Goal: Communication & Community: Answer question/provide support

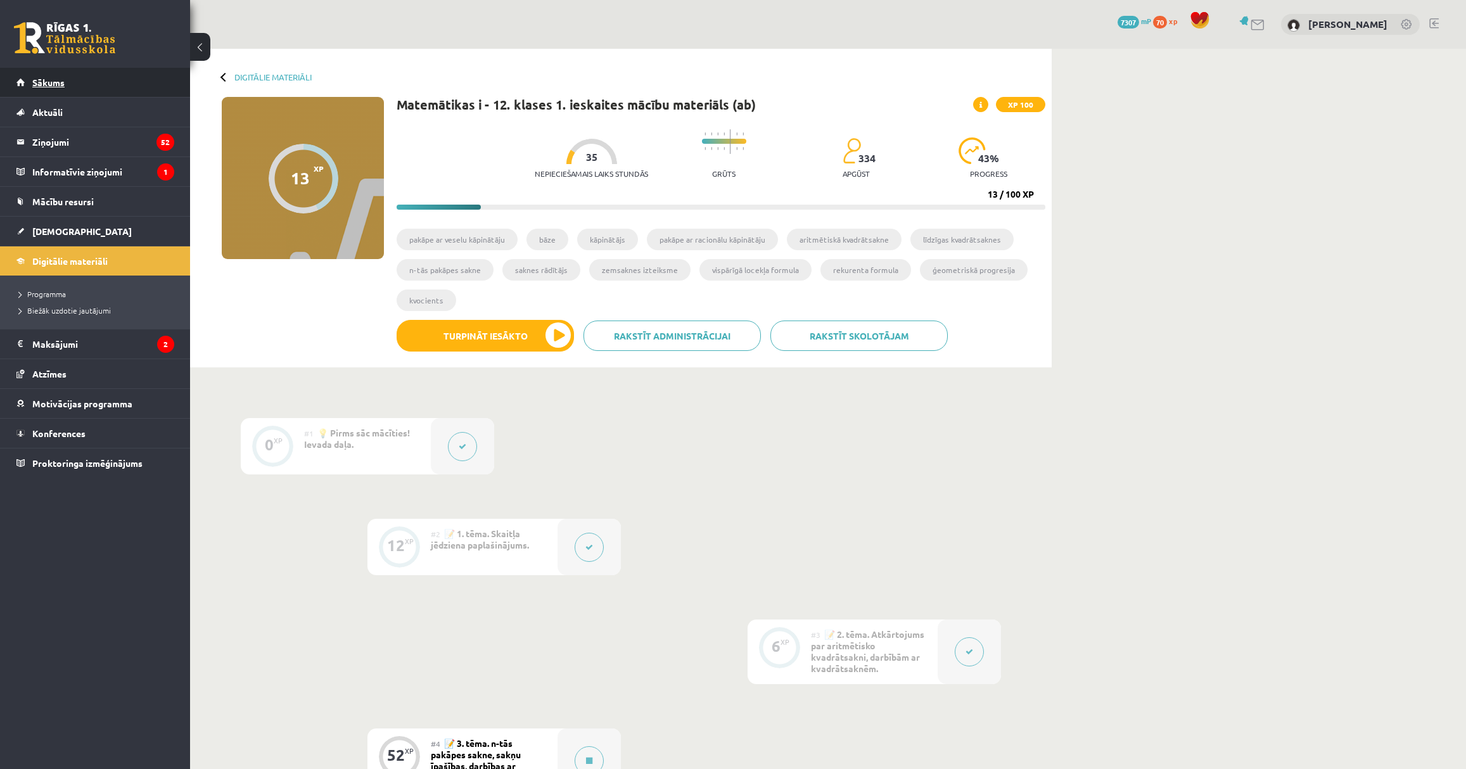
scroll to position [547, 0]
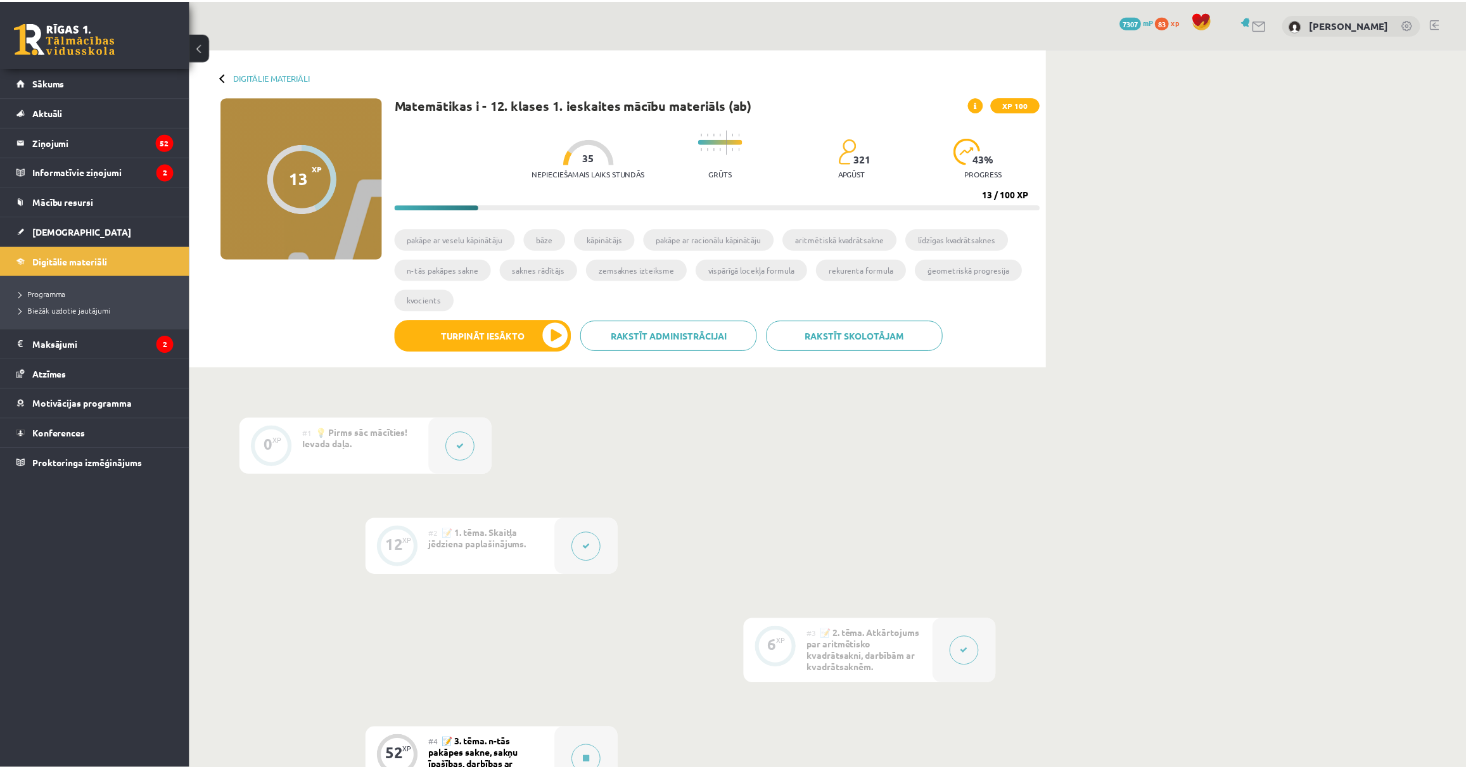
scroll to position [547, 0]
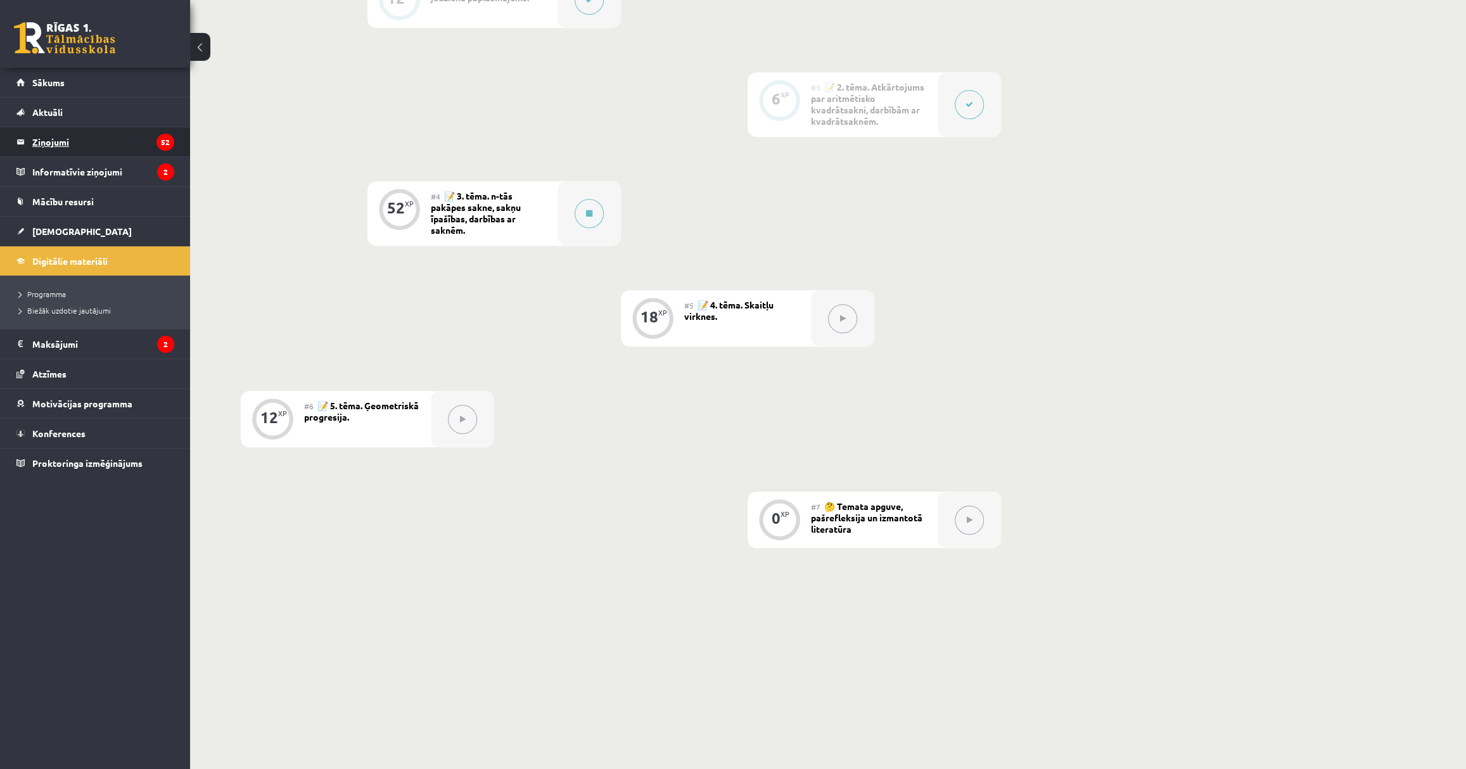
click at [111, 133] on legend "Ziņojumi 52" at bounding box center [103, 141] width 142 height 29
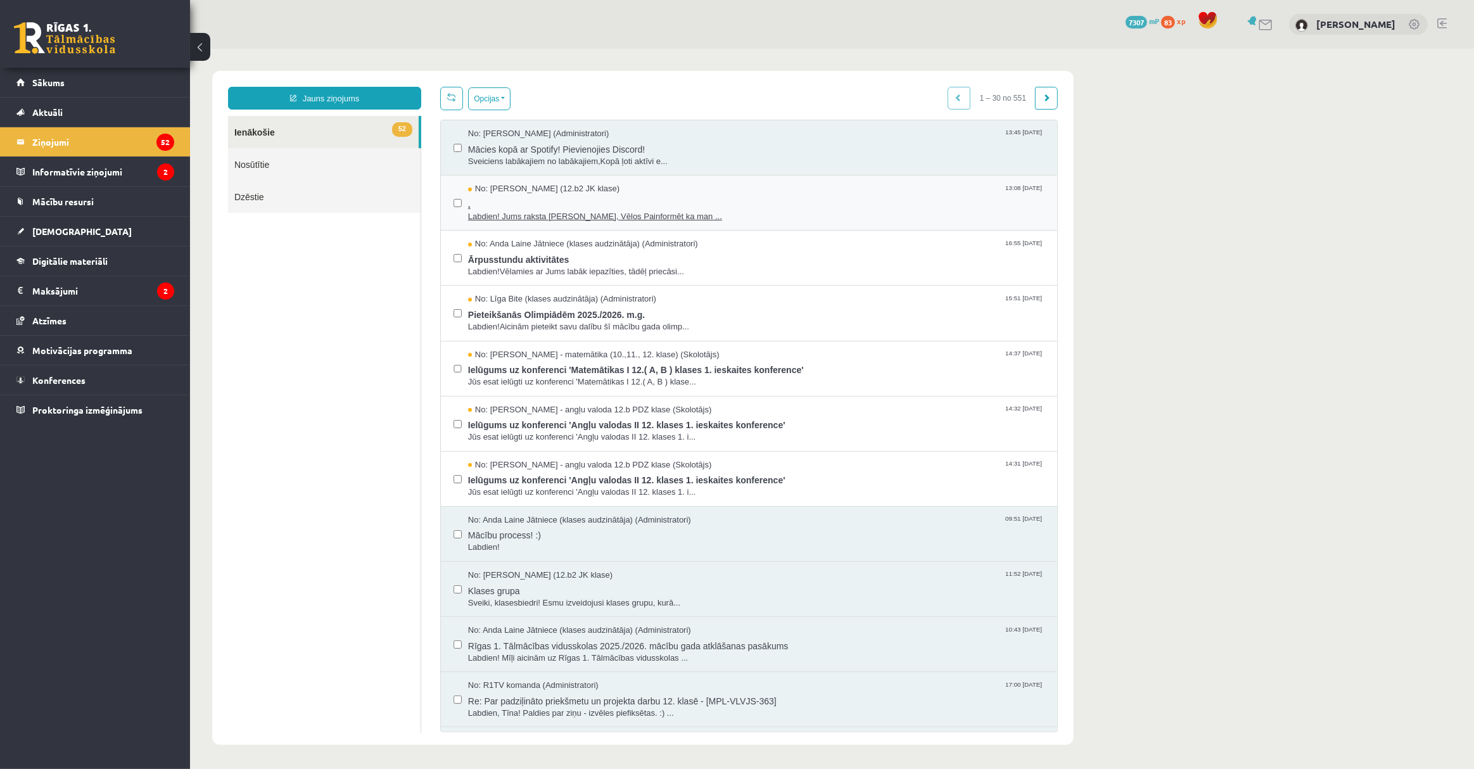
click at [625, 195] on span "." at bounding box center [756, 203] width 577 height 16
